Goal: Task Accomplishment & Management: Manage account settings

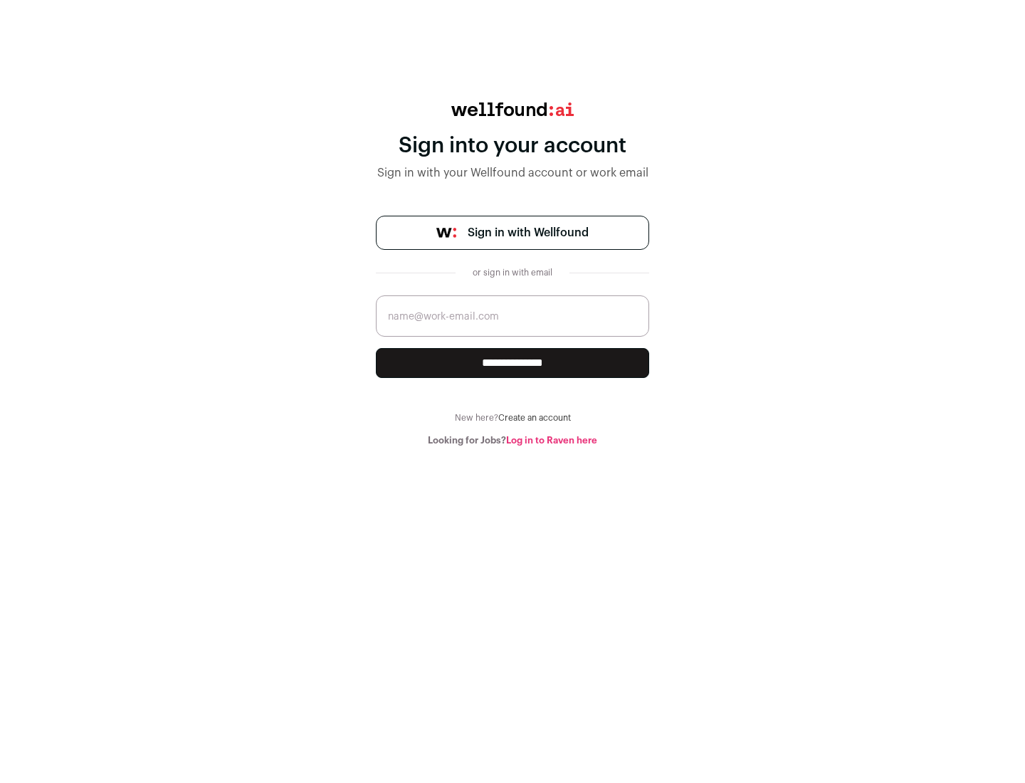
click at [528, 233] on span "Sign in with Wellfound" at bounding box center [528, 232] width 121 height 17
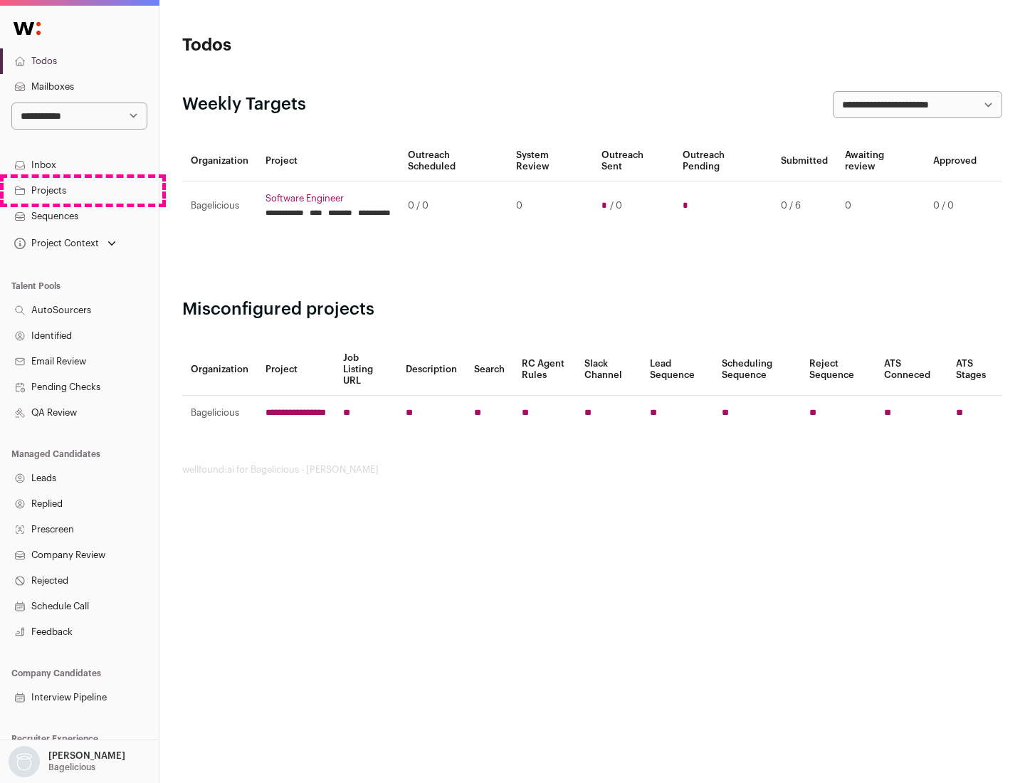
click at [79, 190] on link "Projects" at bounding box center [79, 191] width 159 height 26
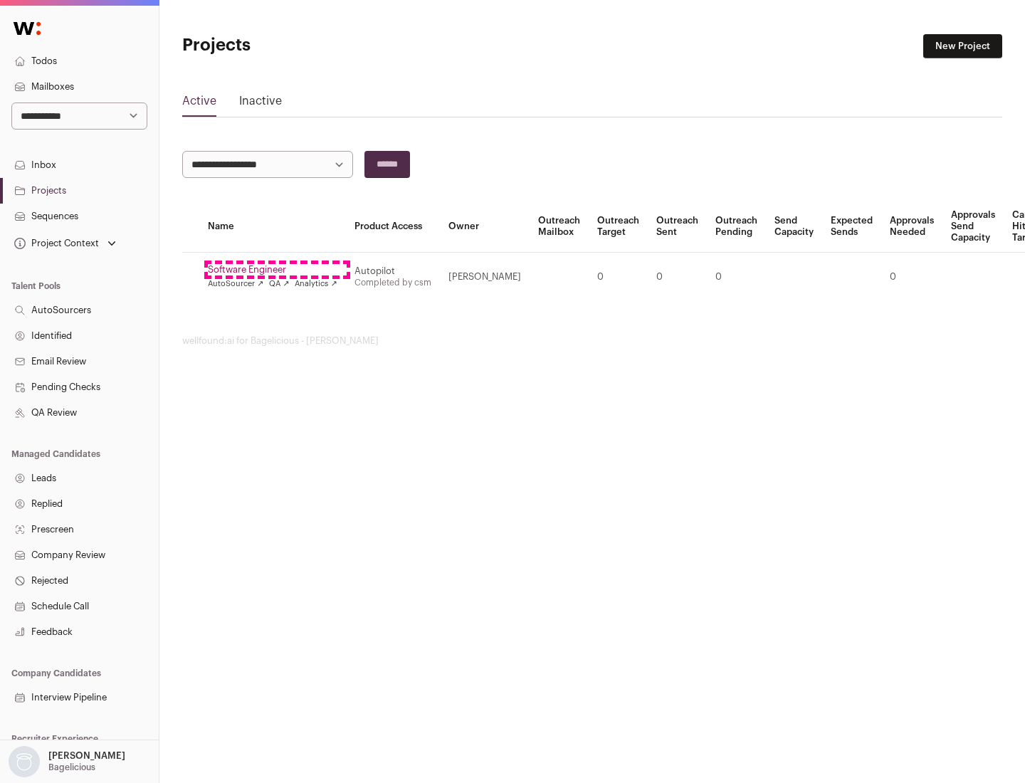
click at [277, 270] on link "Software Engineer" at bounding box center [273, 269] width 130 height 11
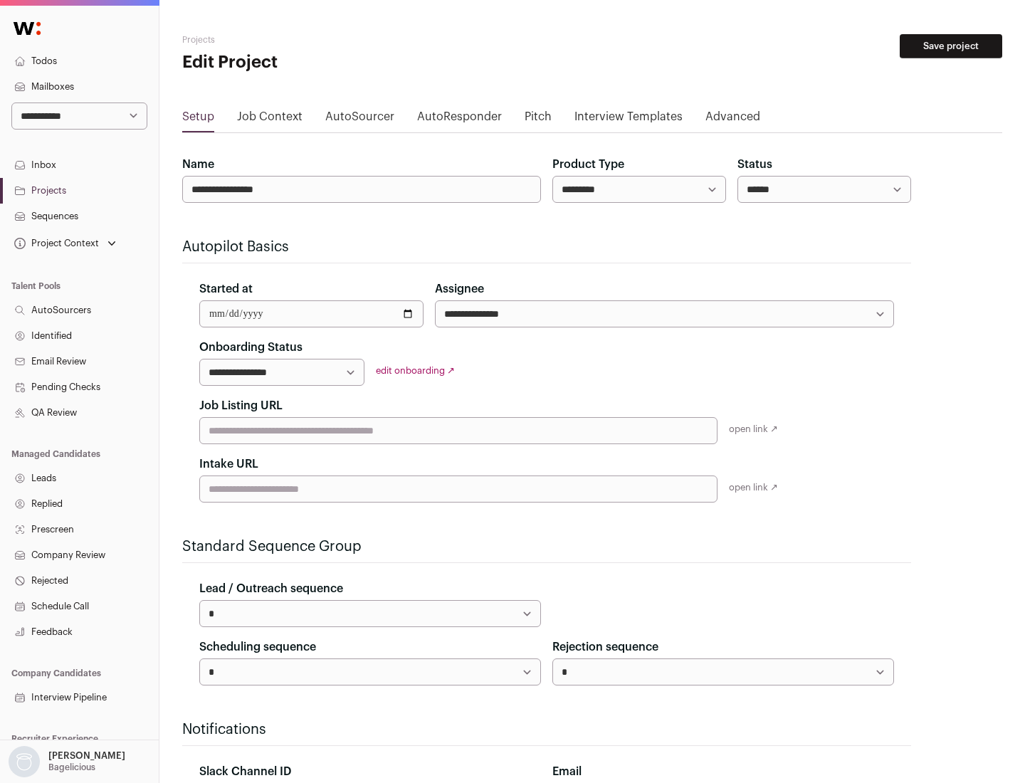
click at [951, 46] on button "Save project" at bounding box center [951, 46] width 103 height 24
